Goal: Book appointment/travel/reservation

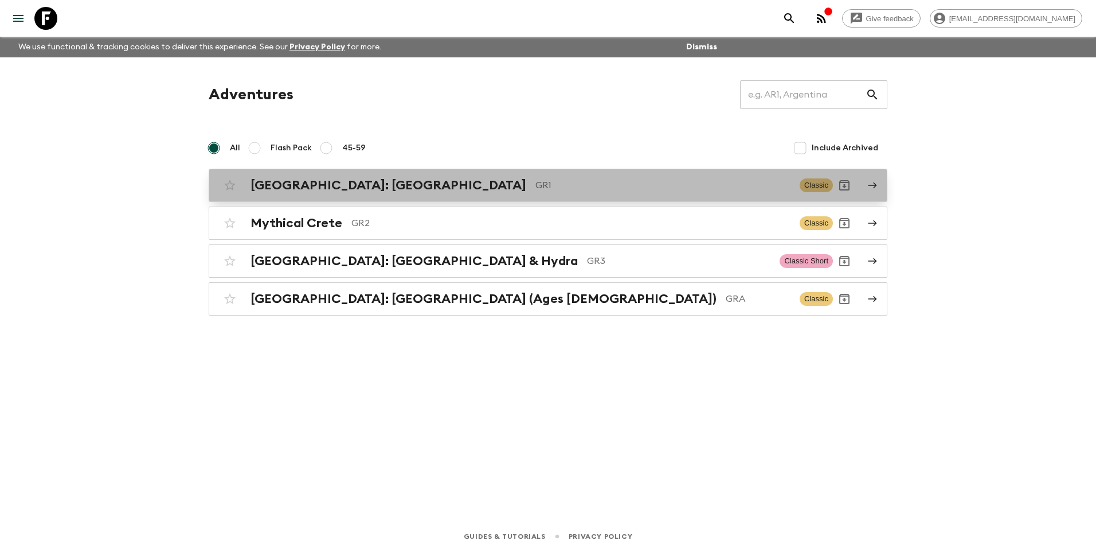
click at [306, 188] on h2 "[GEOGRAPHIC_DATA]: [GEOGRAPHIC_DATA]" at bounding box center [389, 185] width 276 height 15
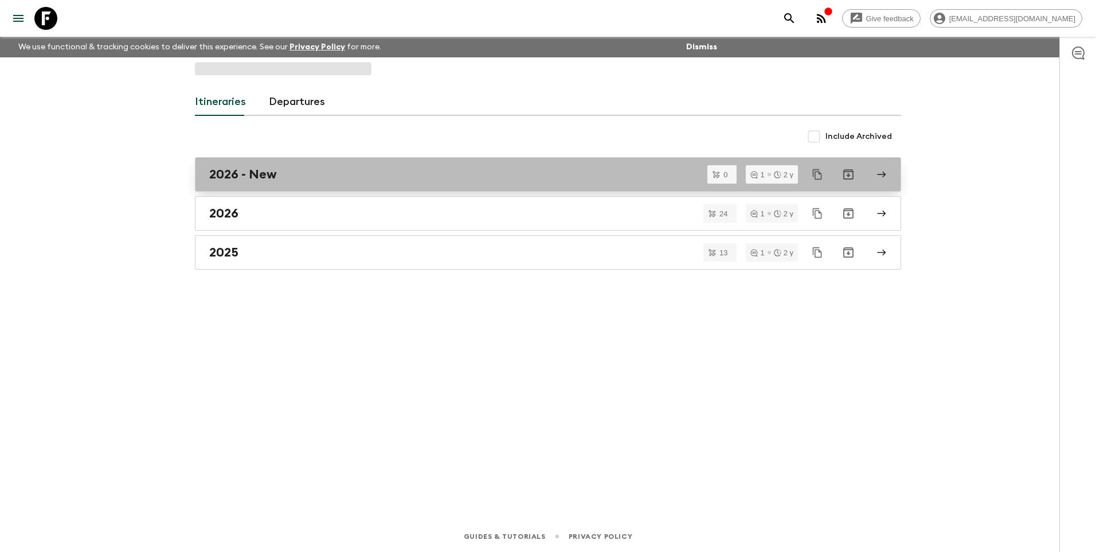
click at [221, 176] on h2 "2026 - New" at bounding box center [243, 174] width 68 height 15
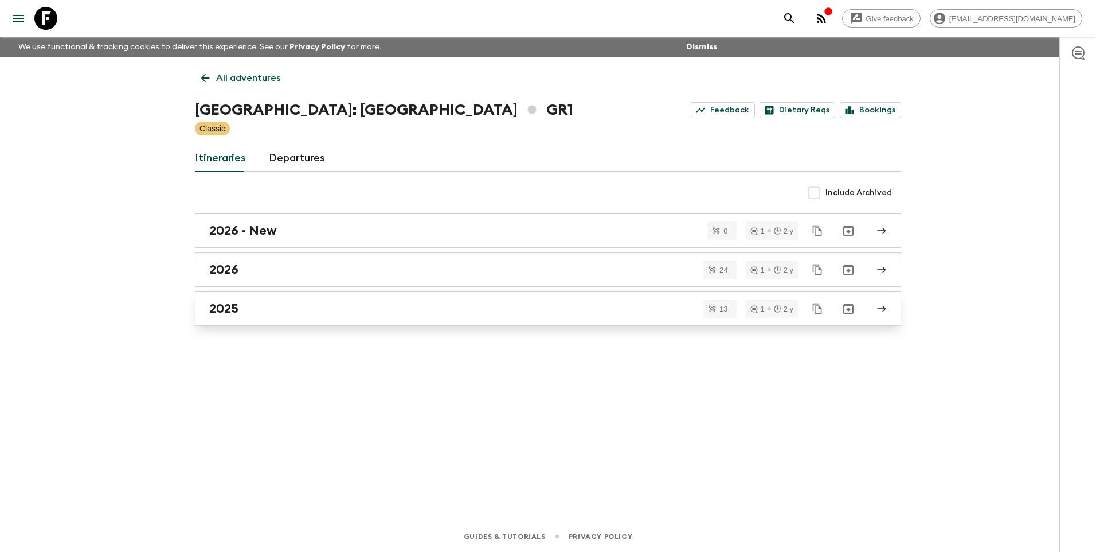
click at [228, 308] on h2 "2025" at bounding box center [223, 308] width 29 height 15
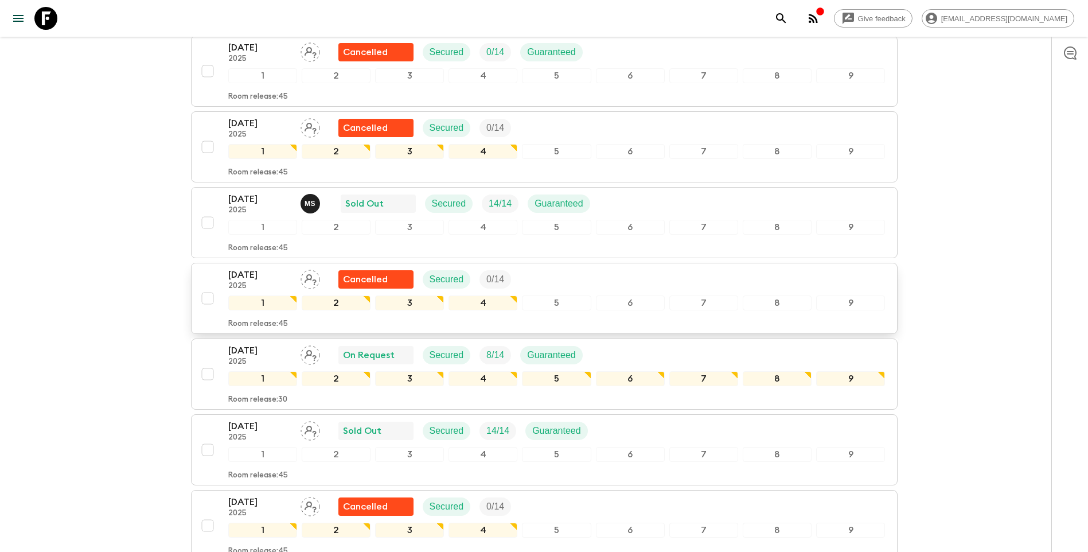
scroll to position [573, 0]
